Goal: Complete application form

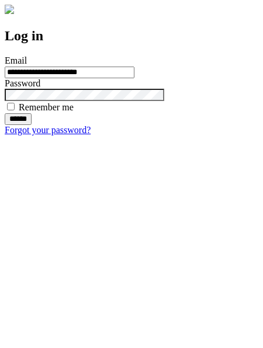
type input "**********"
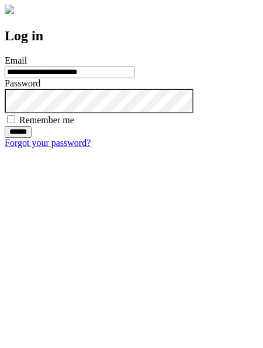
click at [32, 138] on input "******" at bounding box center [18, 132] width 27 height 12
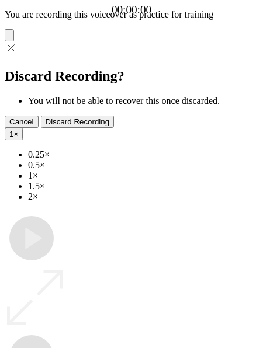
type input "**********"
